Goal: Task Accomplishment & Management: Use online tool/utility

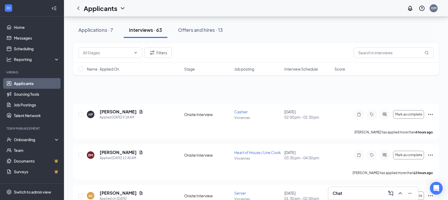
scroll to position [267, 0]
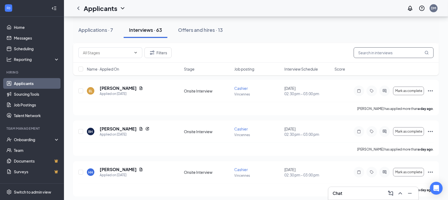
click at [358, 51] on input "text" at bounding box center [394, 52] width 80 height 11
type input "[PERSON_NAME]"
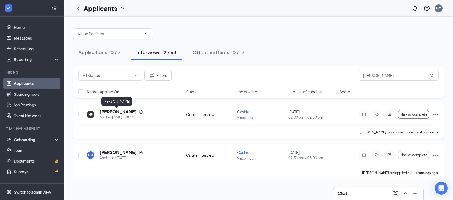
click at [123, 111] on h5 "[PERSON_NAME]" at bounding box center [118, 112] width 37 height 6
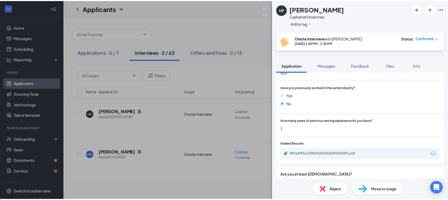
scroll to position [133, 0]
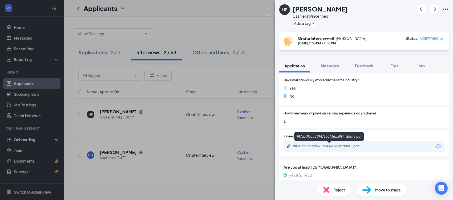
click at [349, 144] on div "987a3f93cc339475304361b994fdddf5.pdf" at bounding box center [330, 146] width 75 height 4
click at [266, 9] on img at bounding box center [268, 10] width 7 height 10
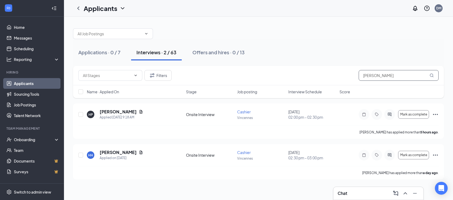
drag, startPoint x: 418, startPoint y: 76, endPoint x: 321, endPoint y: 78, distance: 96.9
click at [321, 78] on div "Filters heather" at bounding box center [258, 75] width 361 height 11
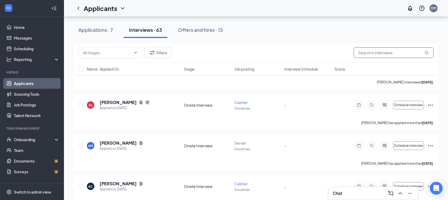
scroll to position [1867, 0]
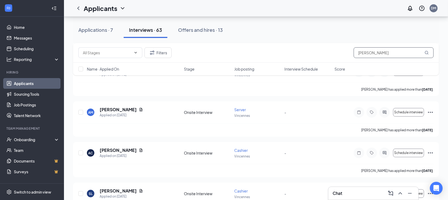
type input "[PERSON_NAME]"
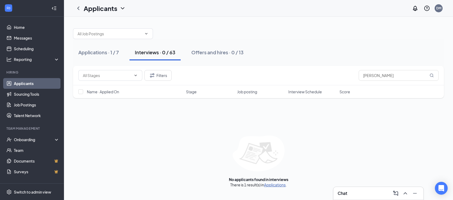
click at [275, 183] on link "Applications" at bounding box center [275, 184] width 22 height 5
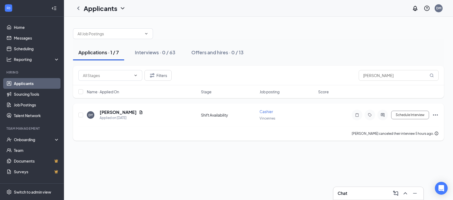
click at [237, 123] on div "DY [PERSON_NAME] Applied on [DATE] Shift Availability Cashier Vincennes Schedul…" at bounding box center [258, 118] width 361 height 18
click at [168, 51] on div "Interviews · 0 / 63" at bounding box center [155, 52] width 41 height 7
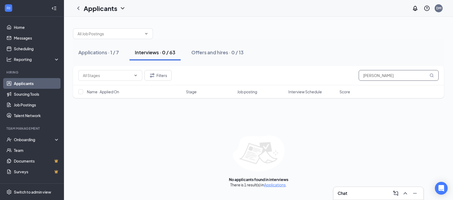
drag, startPoint x: 381, startPoint y: 75, endPoint x: 309, endPoint y: 83, distance: 72.4
click at [309, 83] on div "Filters [PERSON_NAME]" at bounding box center [258, 75] width 371 height 19
type input "\"
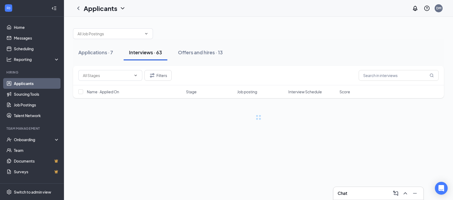
click at [340, 46] on div "Applications · 7 Interviews · 63 Offers and hires · 13" at bounding box center [258, 52] width 371 height 16
